Goal: Task Accomplishment & Management: Use online tool/utility

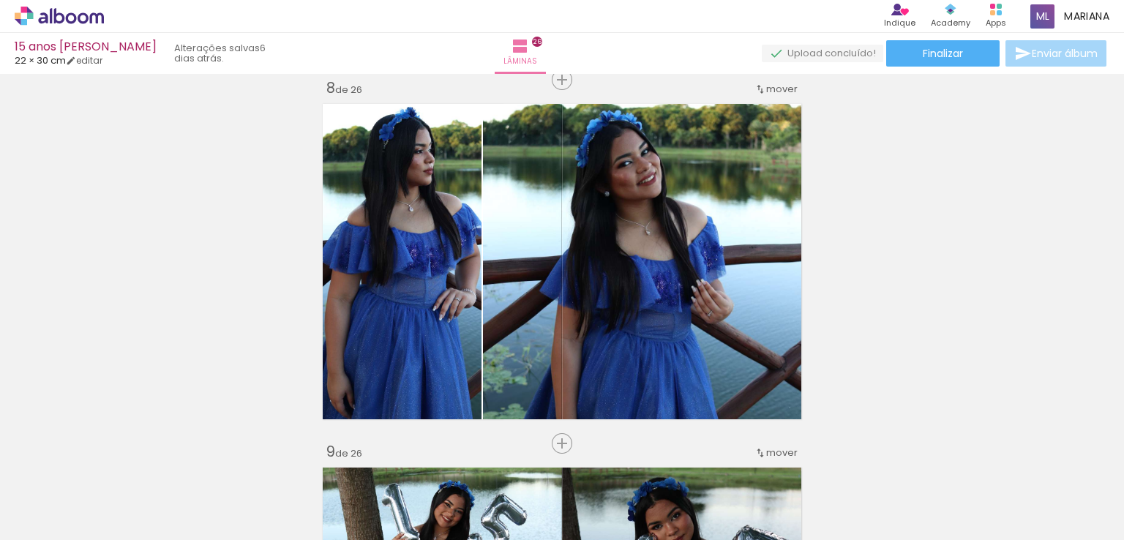
scroll to position [2565, 0]
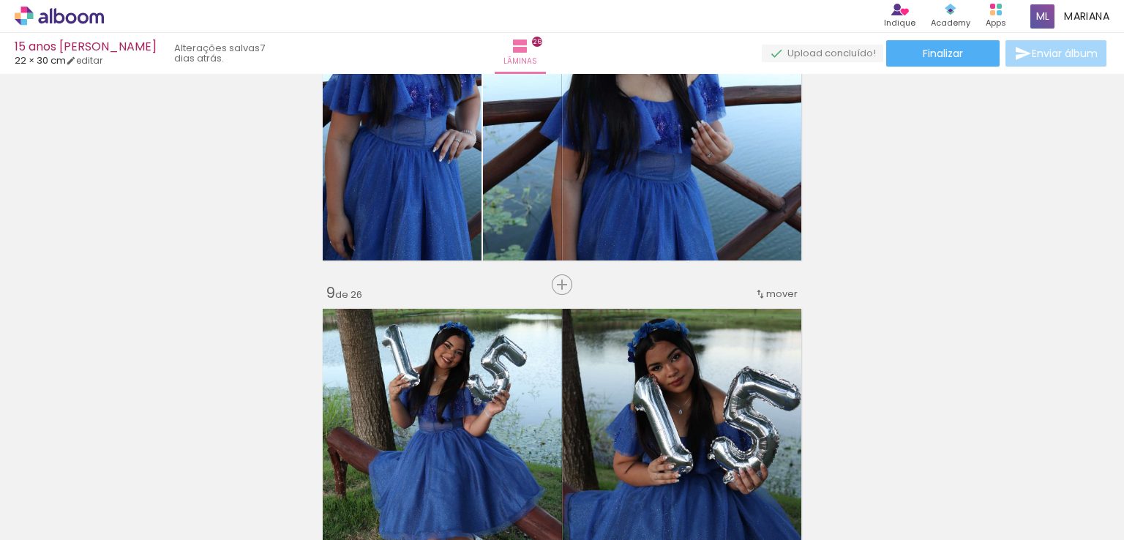
scroll to position [2671, 0]
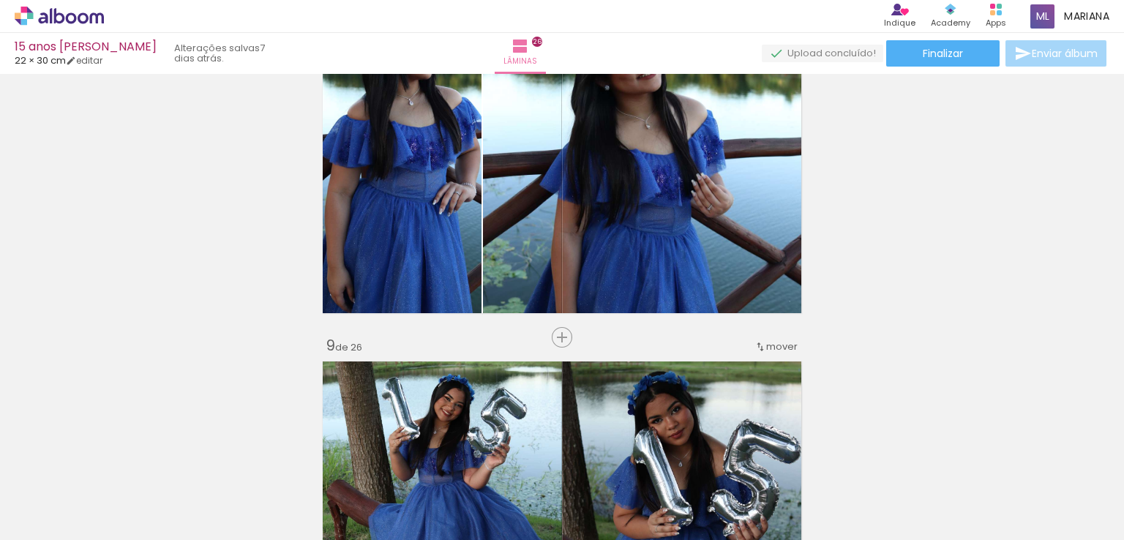
drag, startPoint x: 0, startPoint y: 0, endPoint x: 213, endPoint y: 173, distance: 274.3
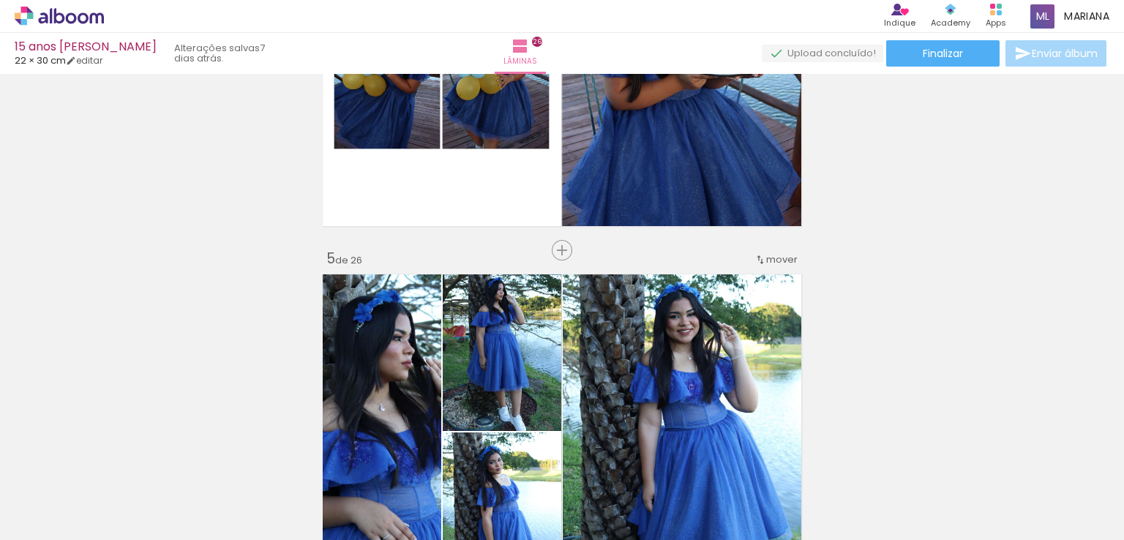
scroll to position [1344, 0]
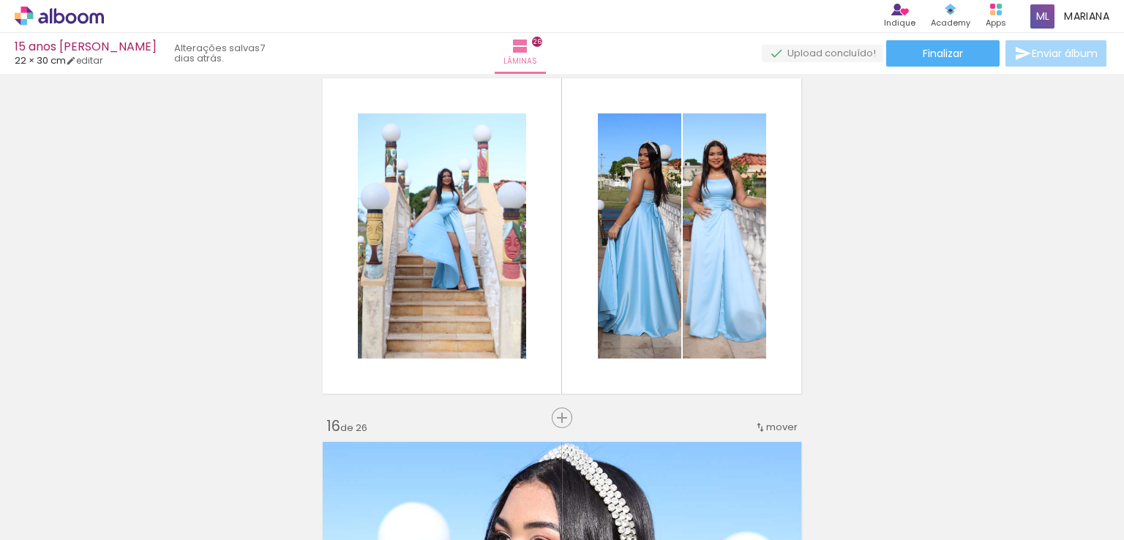
scroll to position [5139, 0]
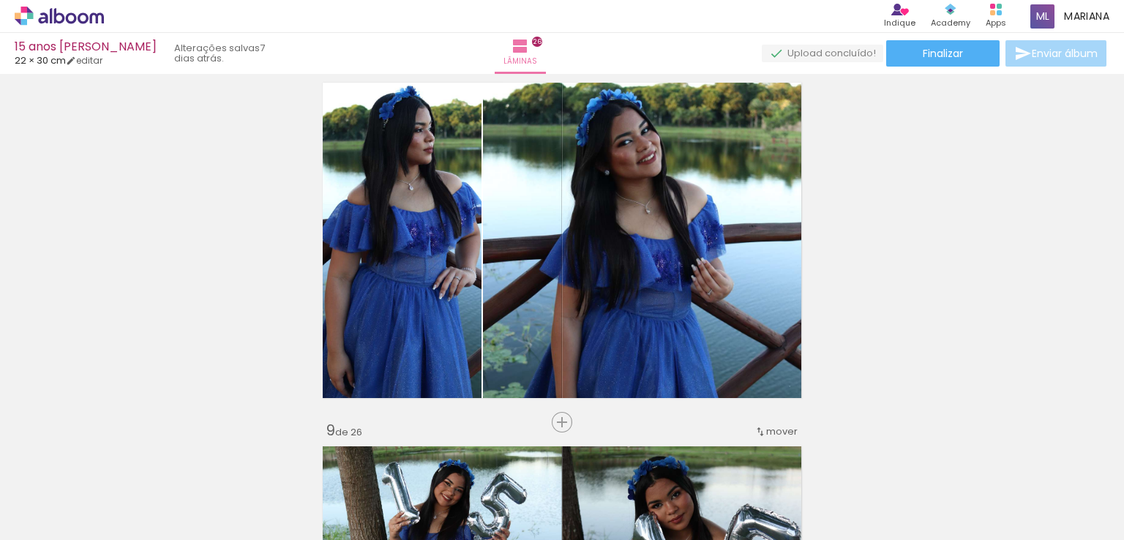
scroll to position [3023, 0]
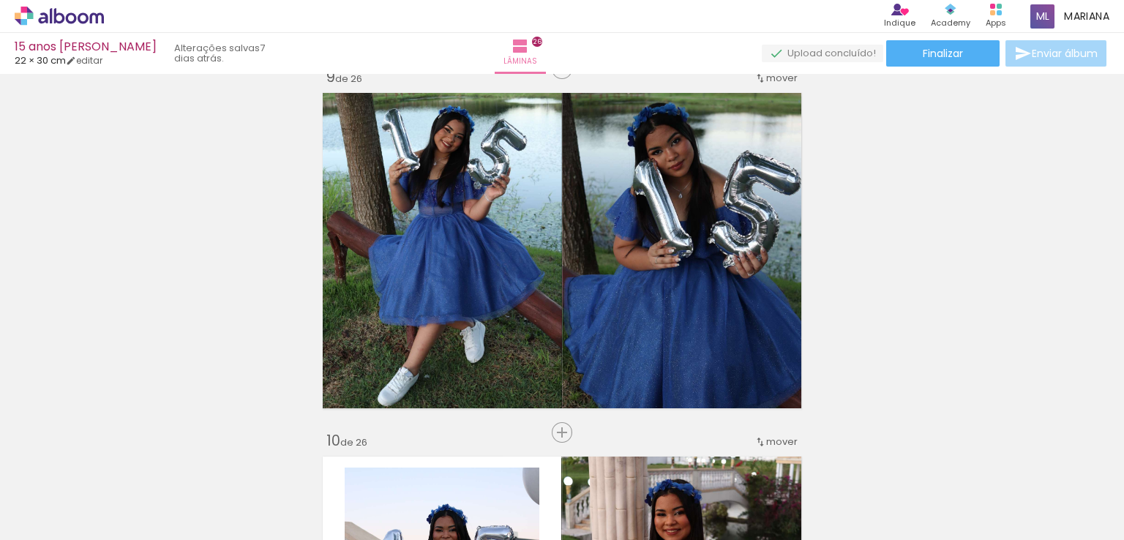
scroll to position [2941, 0]
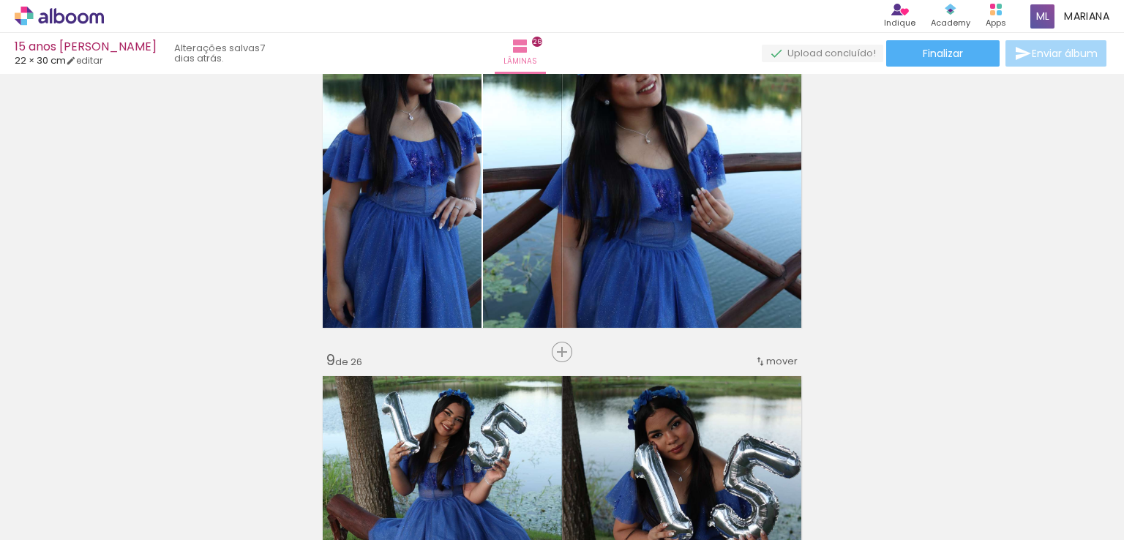
scroll to position [2466, 0]
